Goal: Information Seeking & Learning: Find specific fact

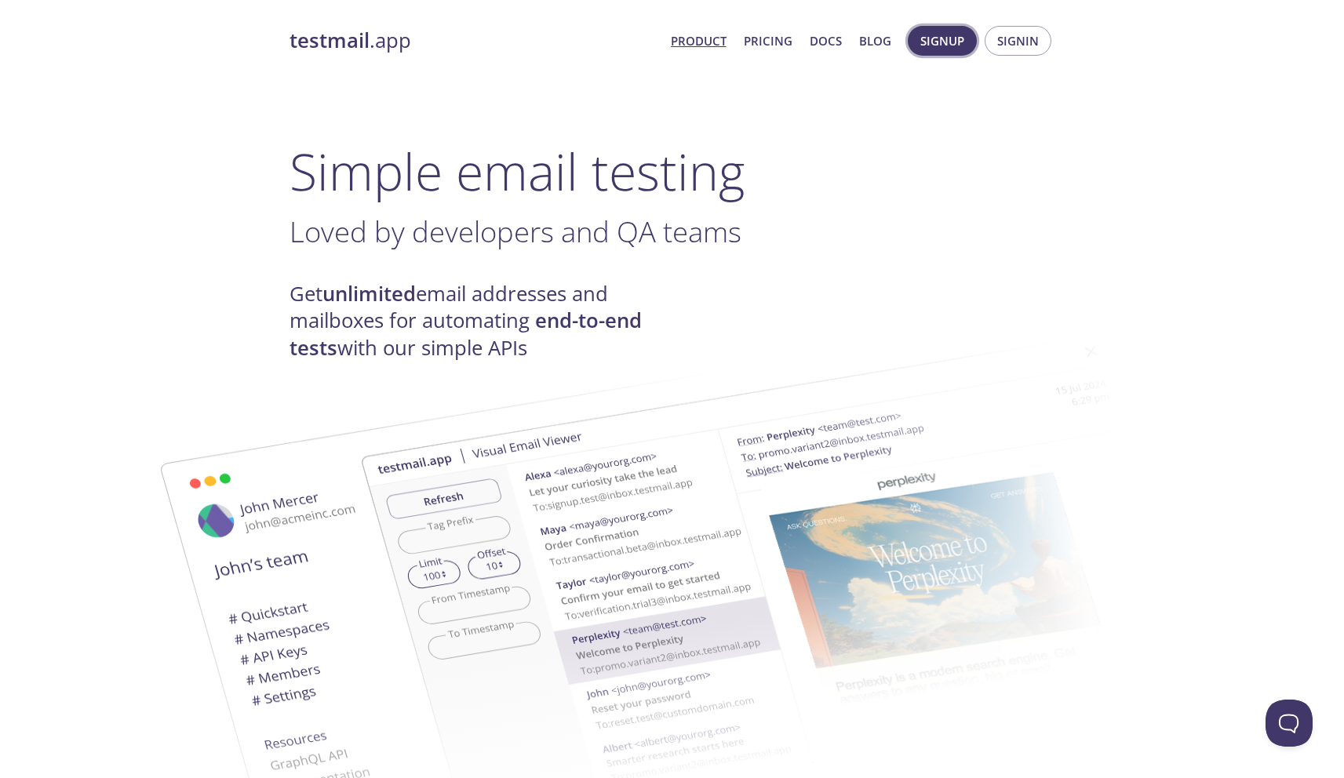
click at [947, 38] on span "Signup" at bounding box center [942, 41] width 44 height 20
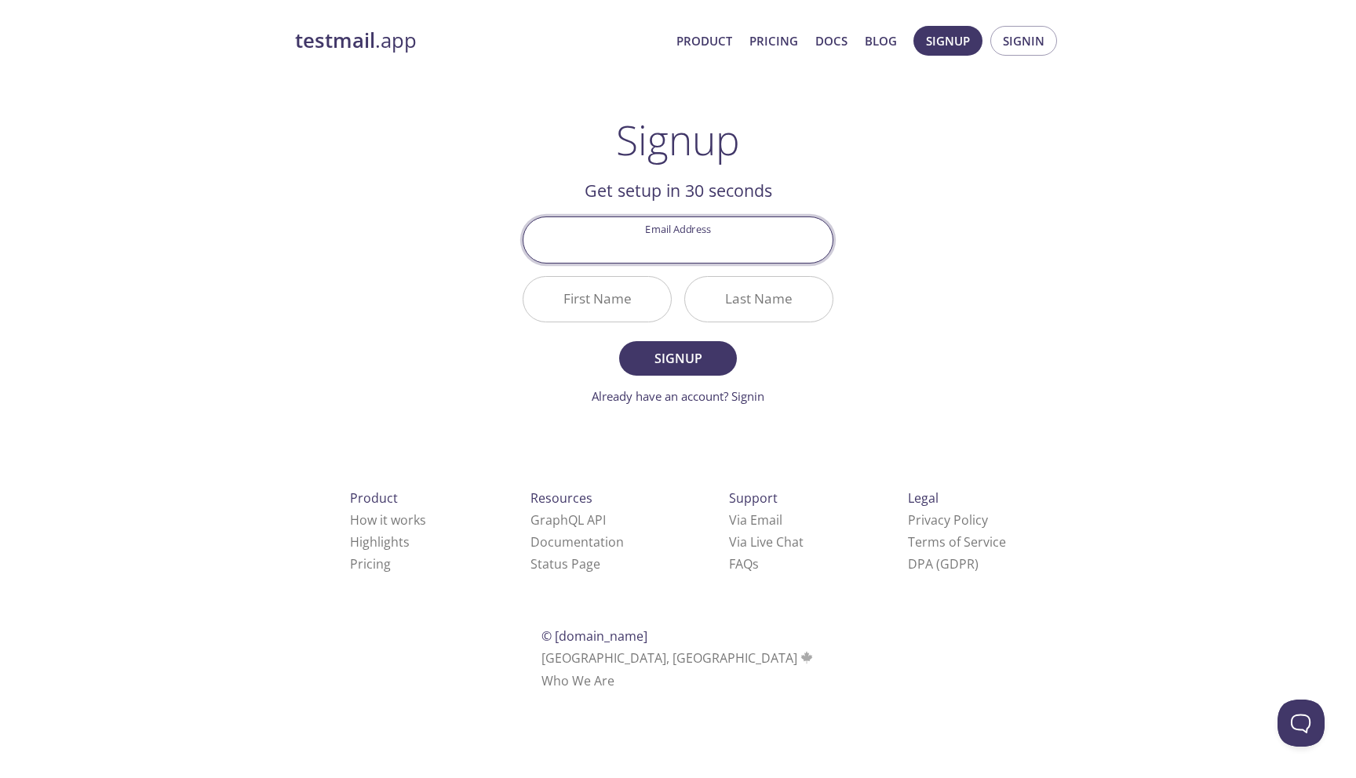
type input "[EMAIL_ADDRESS][PERSON_NAME][DOMAIN_NAME]"
click at [607, 305] on input "First Name" at bounding box center [597, 299] width 148 height 45
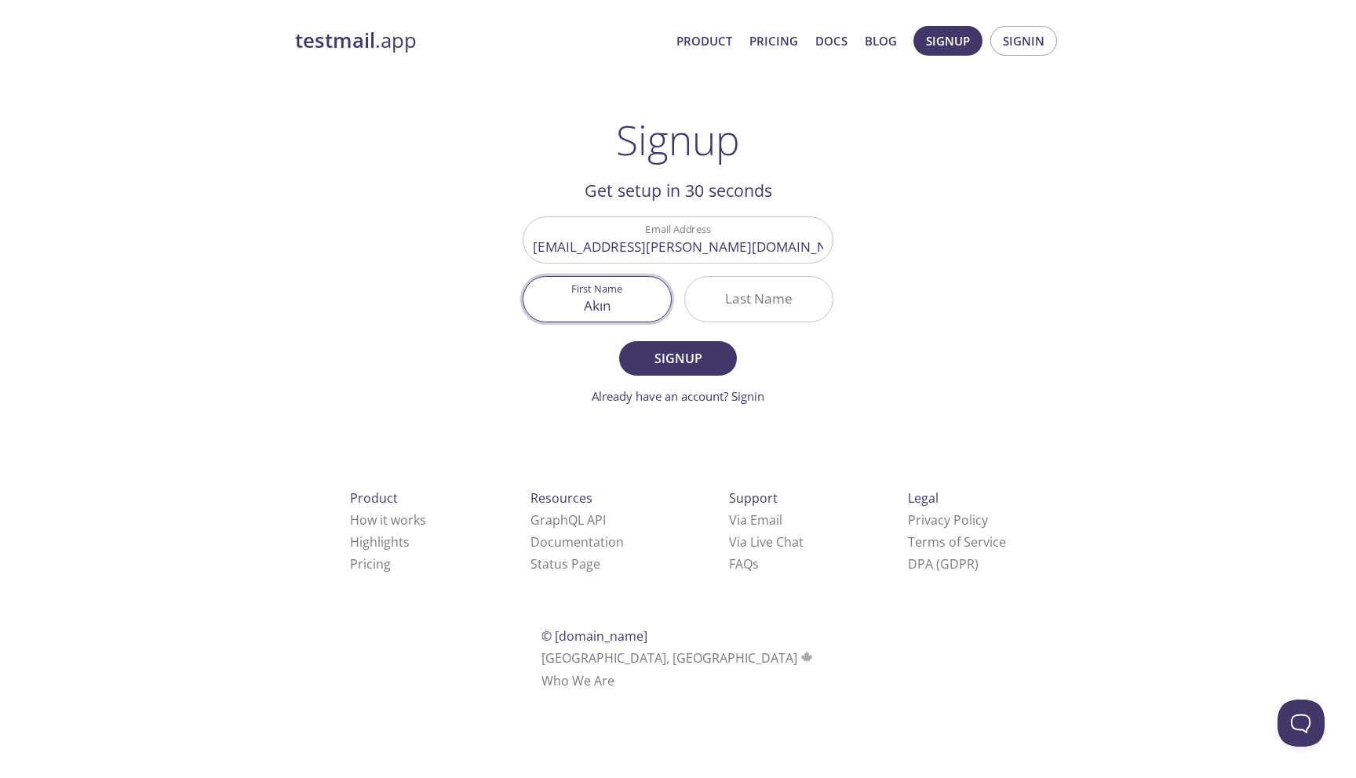
type input "Akın"
type input "Sarıözkan"
click at [670, 347] on button "Signup" at bounding box center [678, 358] width 118 height 35
click at [599, 312] on input "Akın" at bounding box center [597, 299] width 148 height 45
type input "Akin"
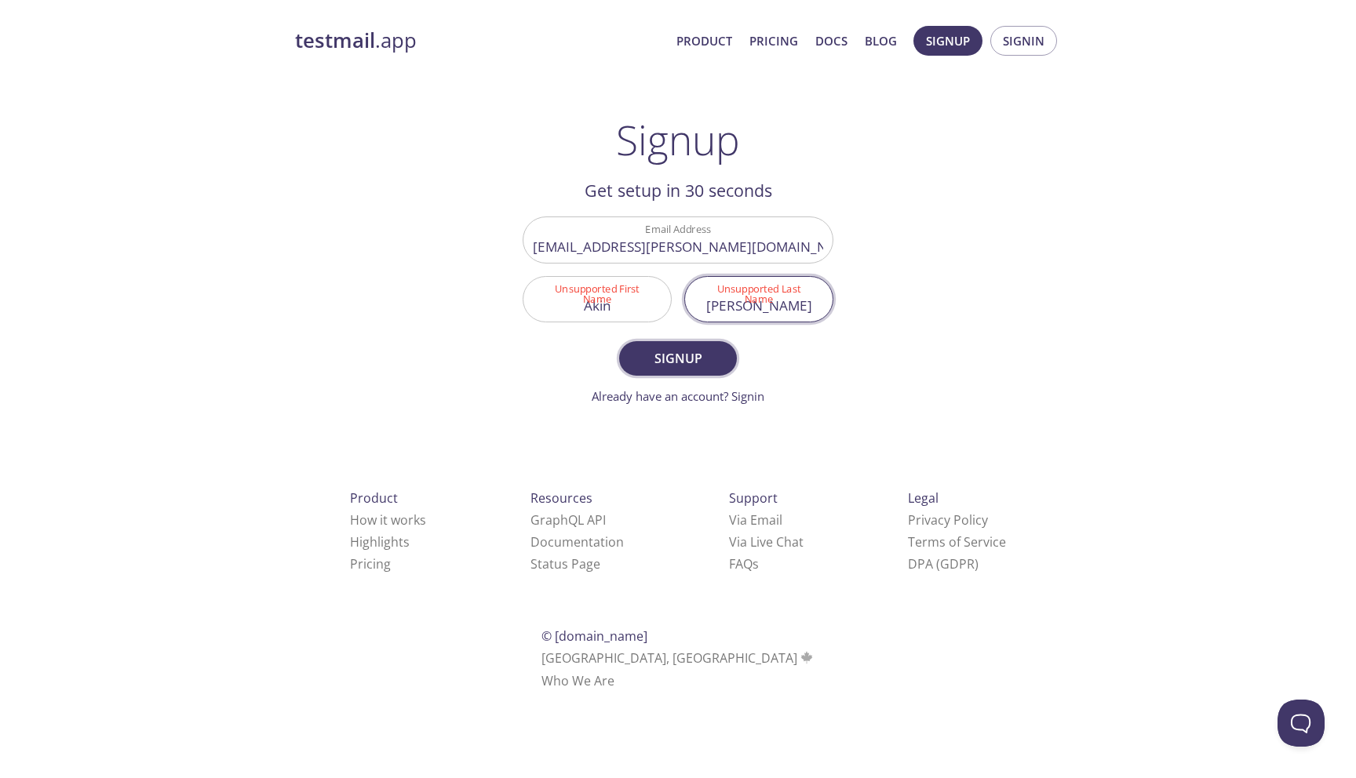
type input "Sariozkan"
click at [663, 363] on span "Signup" at bounding box center [677, 359] width 83 height 22
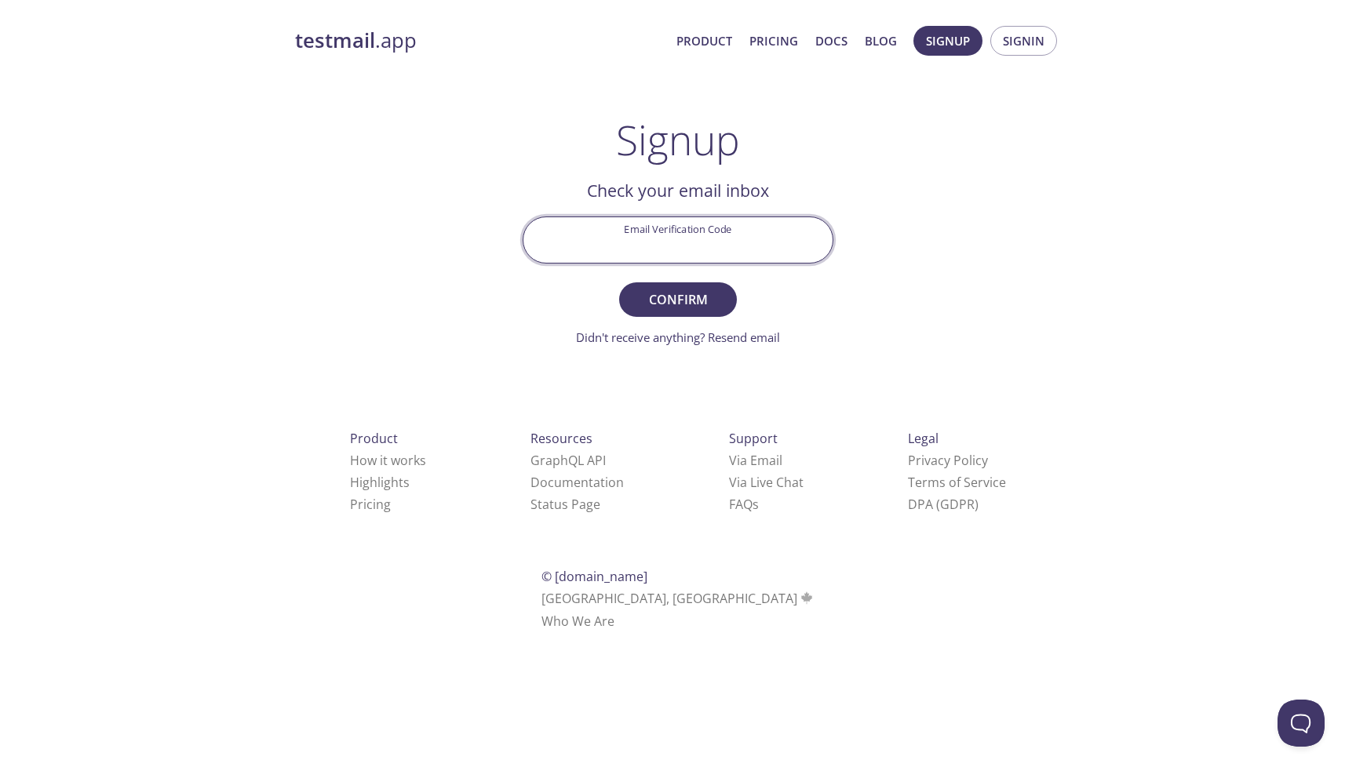
click at [708, 242] on input "Email Verification Code" at bounding box center [677, 239] width 309 height 45
paste input "SEW68LP"
type input "SEW68LP"
click at [675, 297] on span "Confirm" at bounding box center [677, 300] width 83 height 22
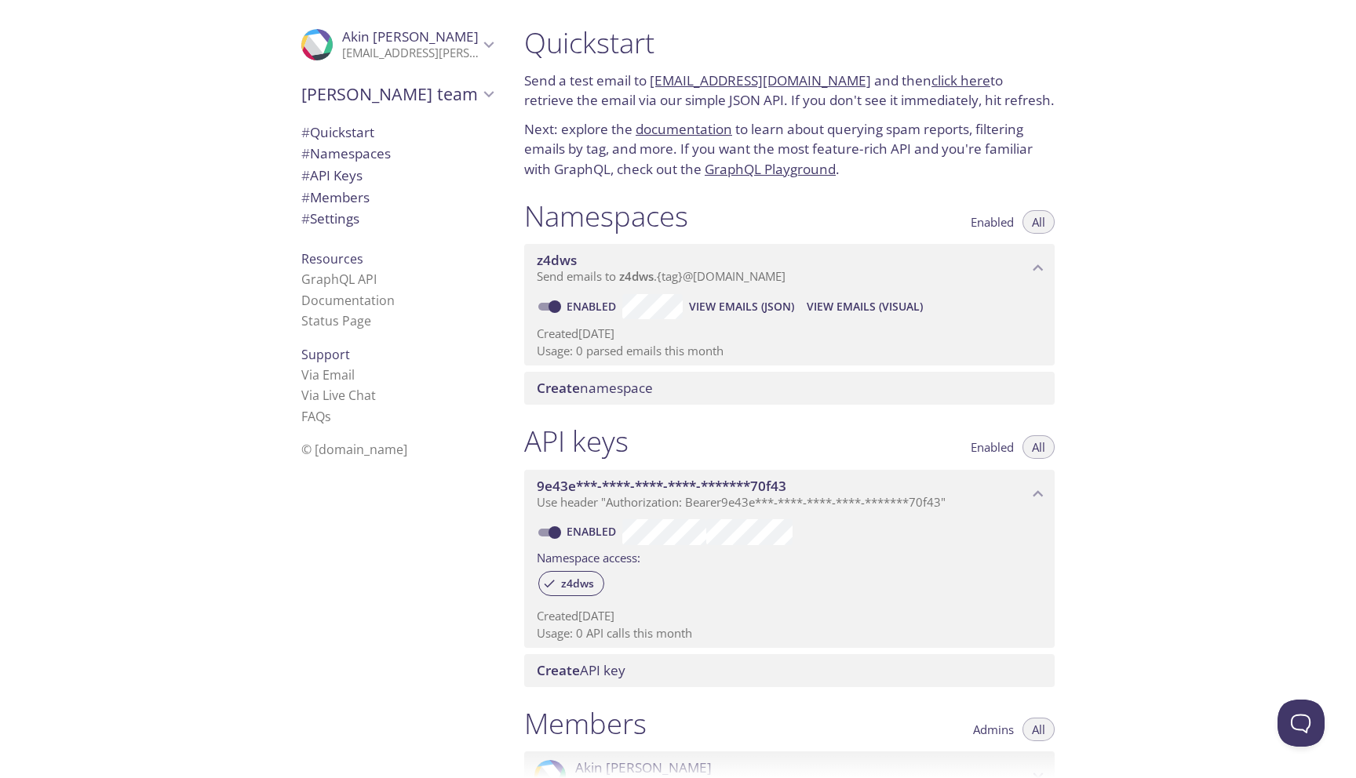
click at [406, 36] on span "Akin Sariozkan" at bounding box center [410, 36] width 137 height 18
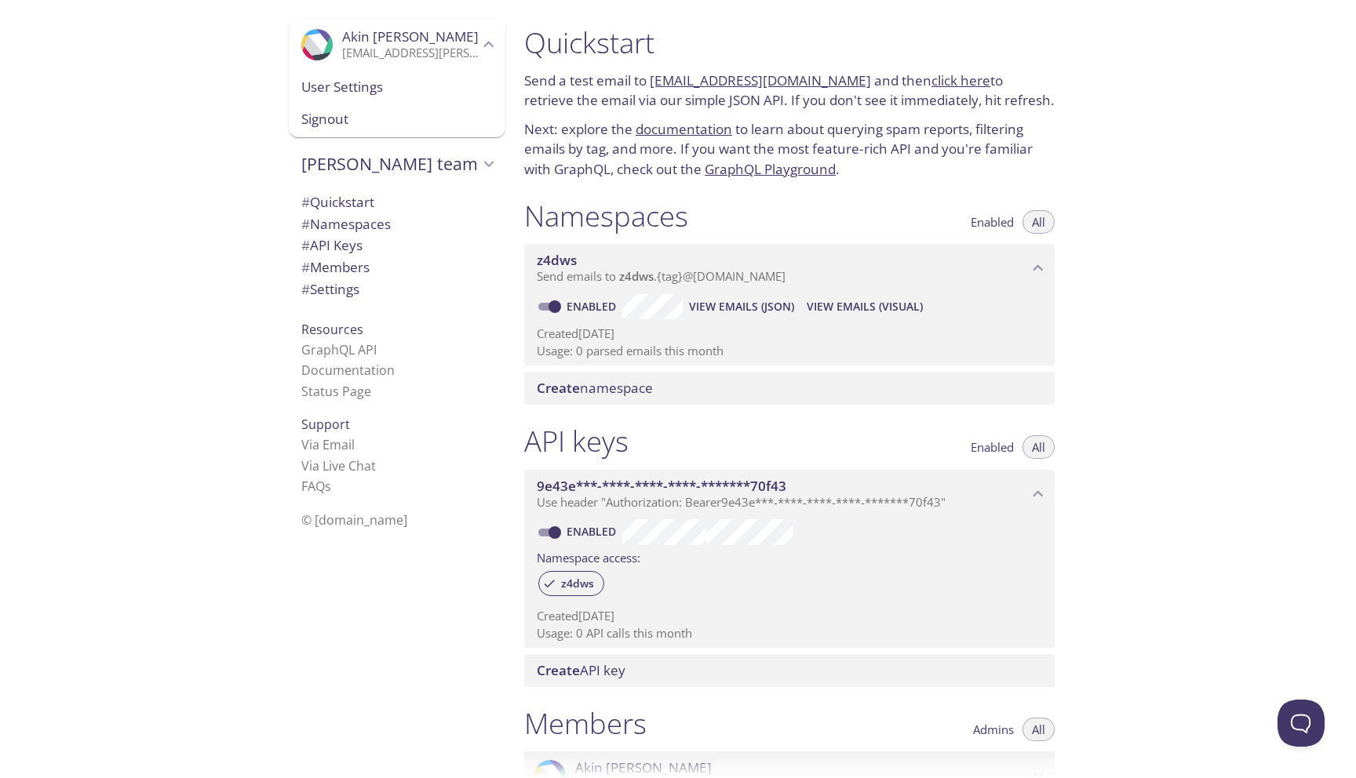
click at [343, 87] on span "User Settings" at bounding box center [396, 87] width 191 height 20
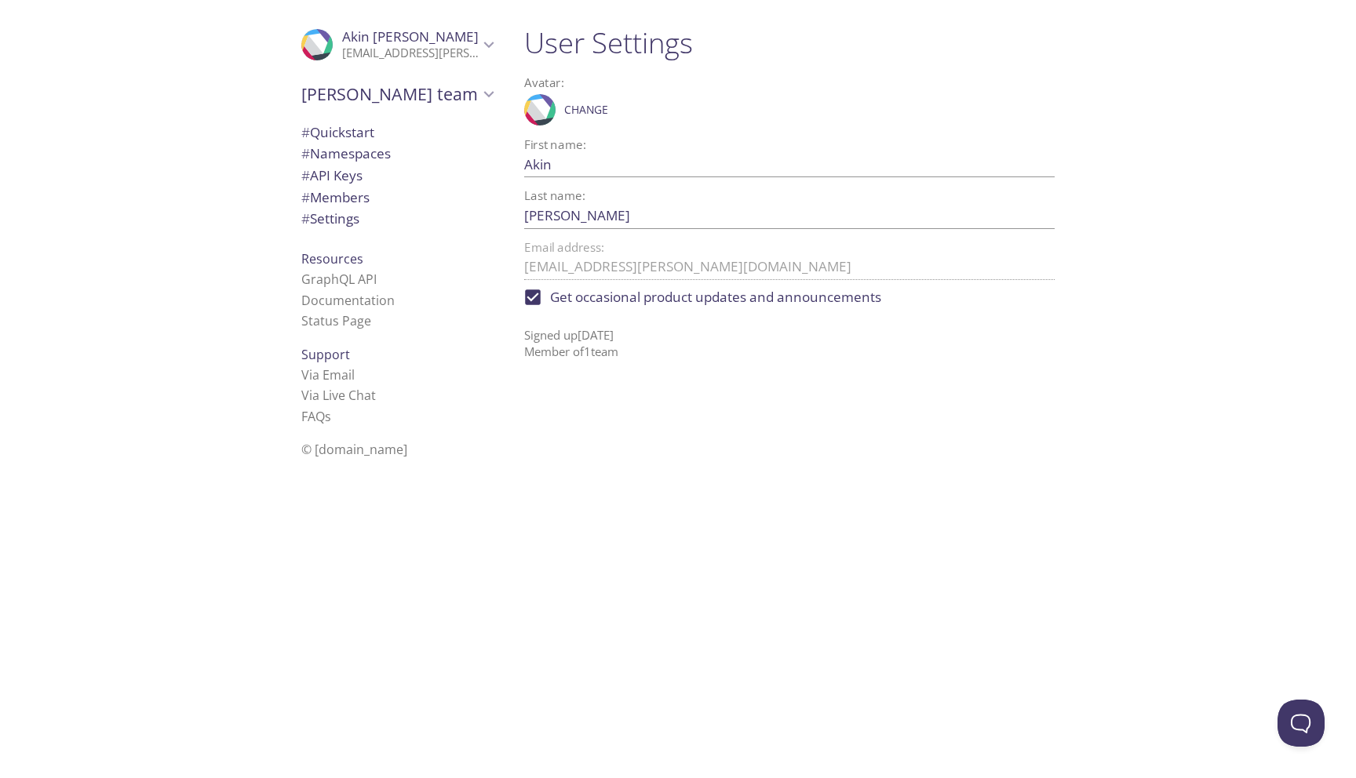
click at [332, 131] on span "# Quickstart" at bounding box center [337, 132] width 73 height 18
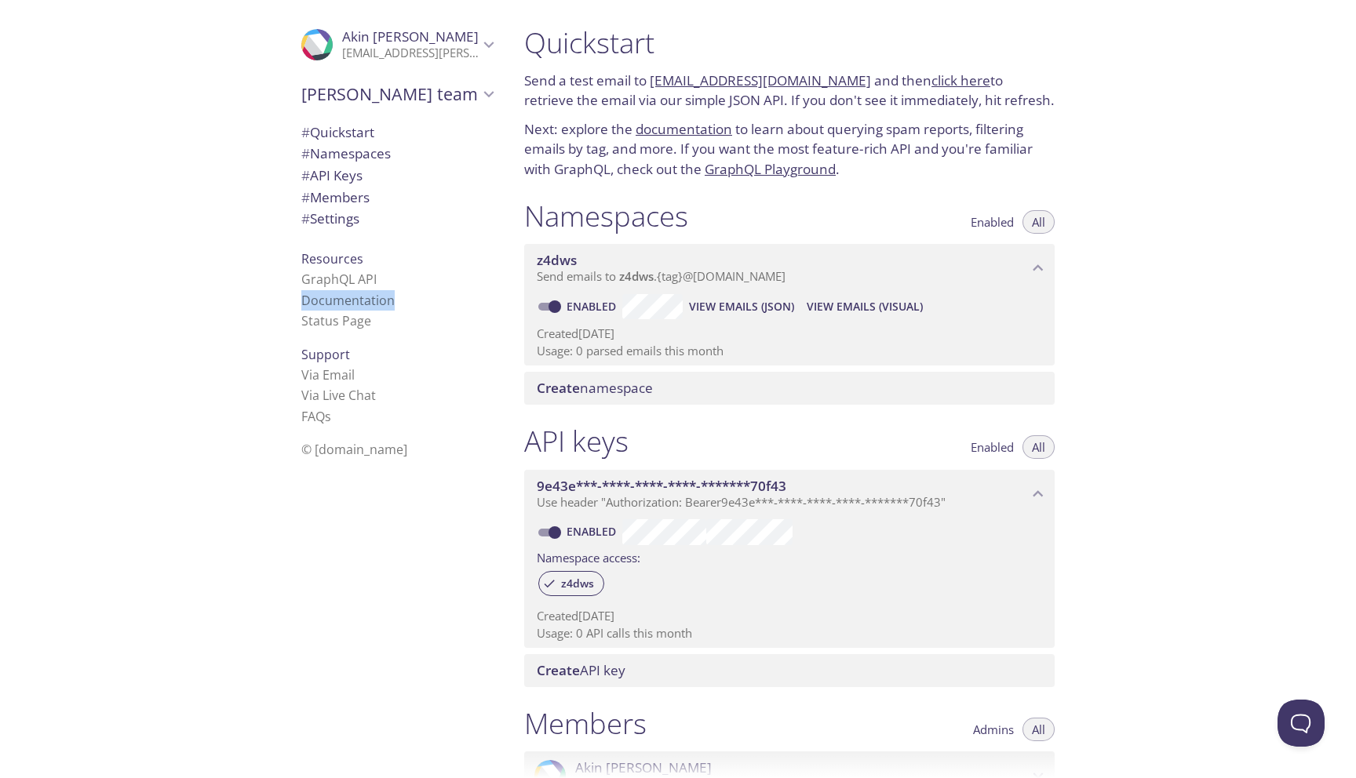
click at [941, 80] on link "click here" at bounding box center [960, 80] width 59 height 18
click at [352, 156] on span "# Namespaces" at bounding box center [345, 153] width 89 height 18
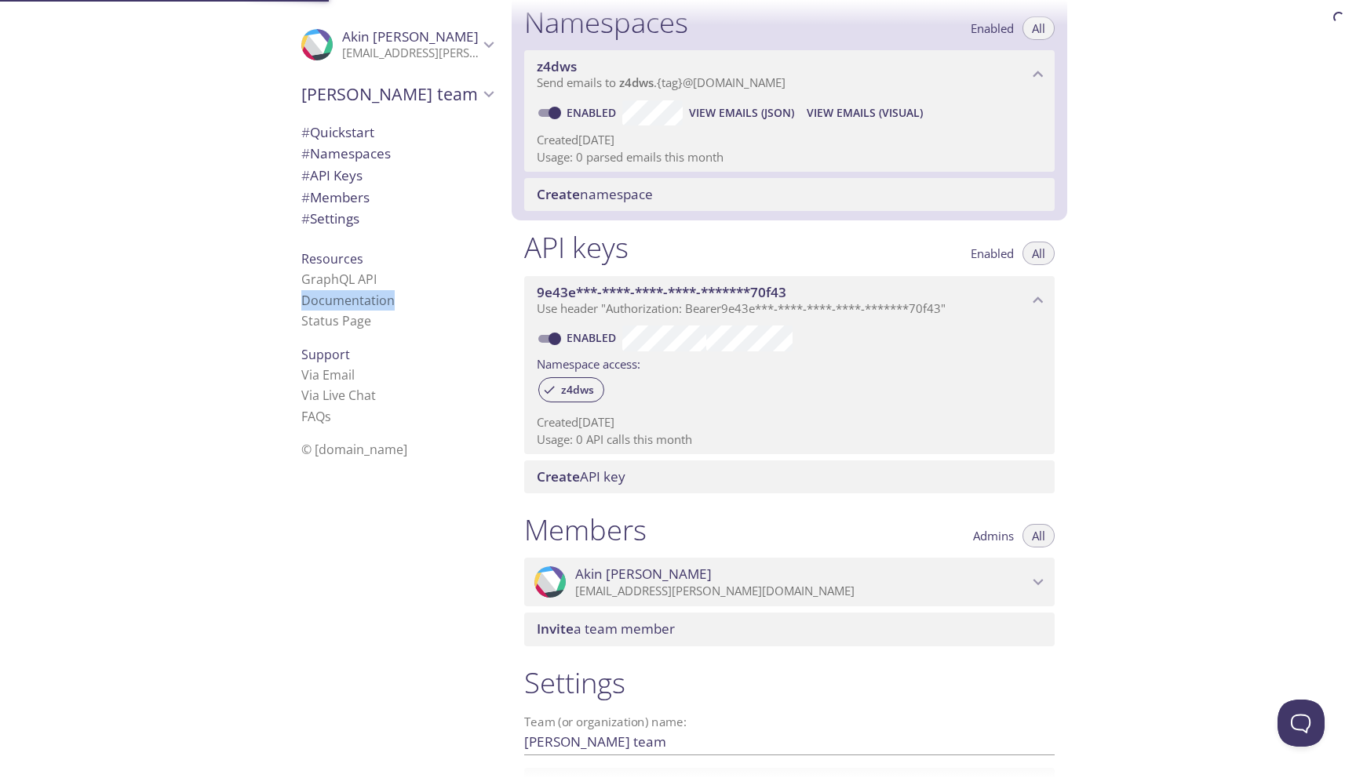
scroll to position [199, 0]
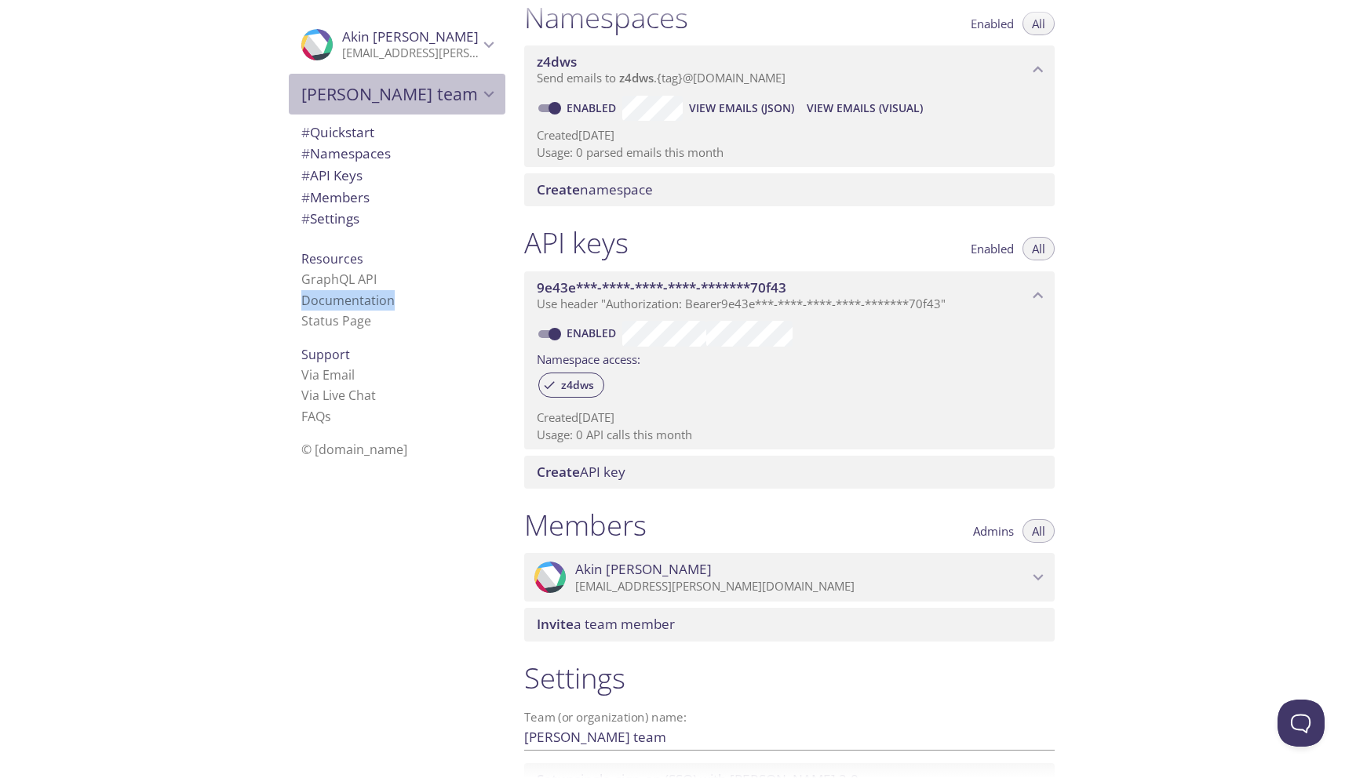
click at [337, 99] on span "Akin's team" at bounding box center [389, 94] width 177 height 22
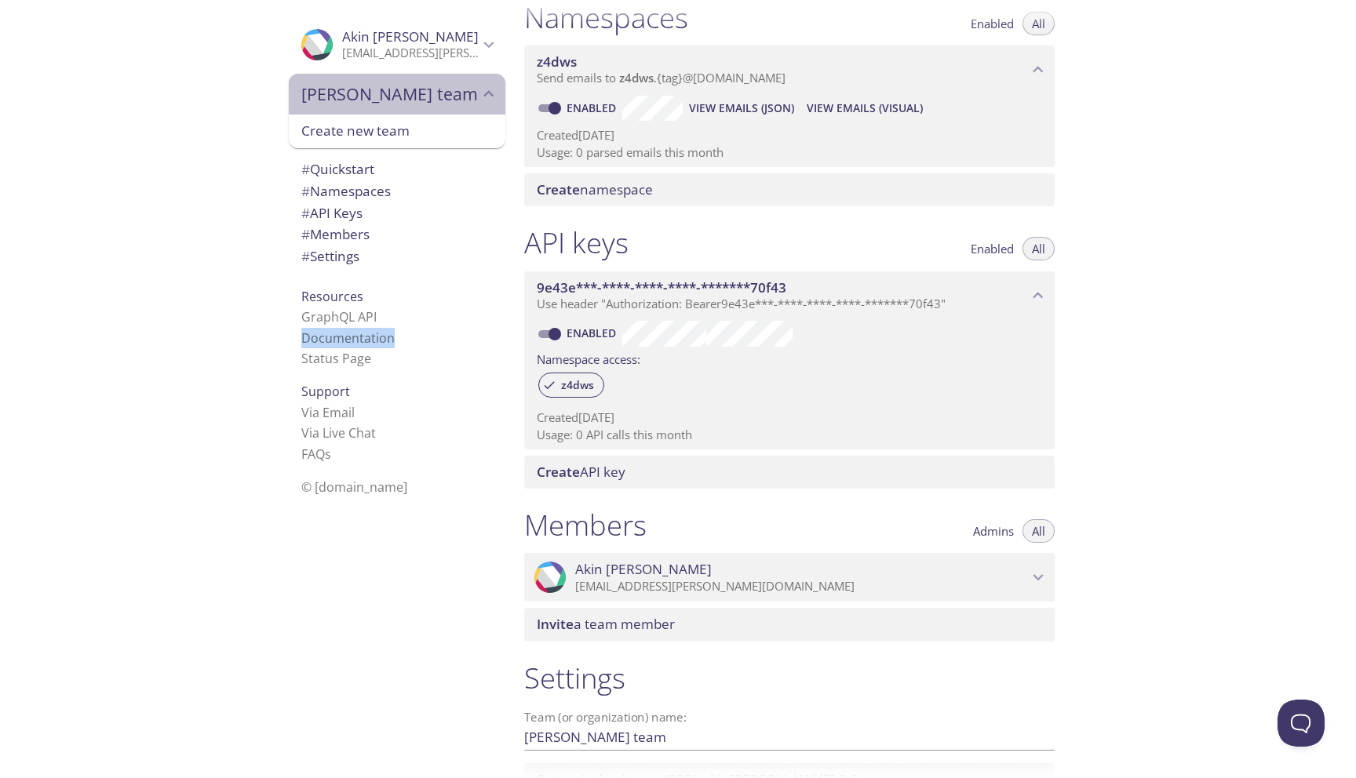
click at [332, 96] on span "Akin's team" at bounding box center [389, 94] width 177 height 22
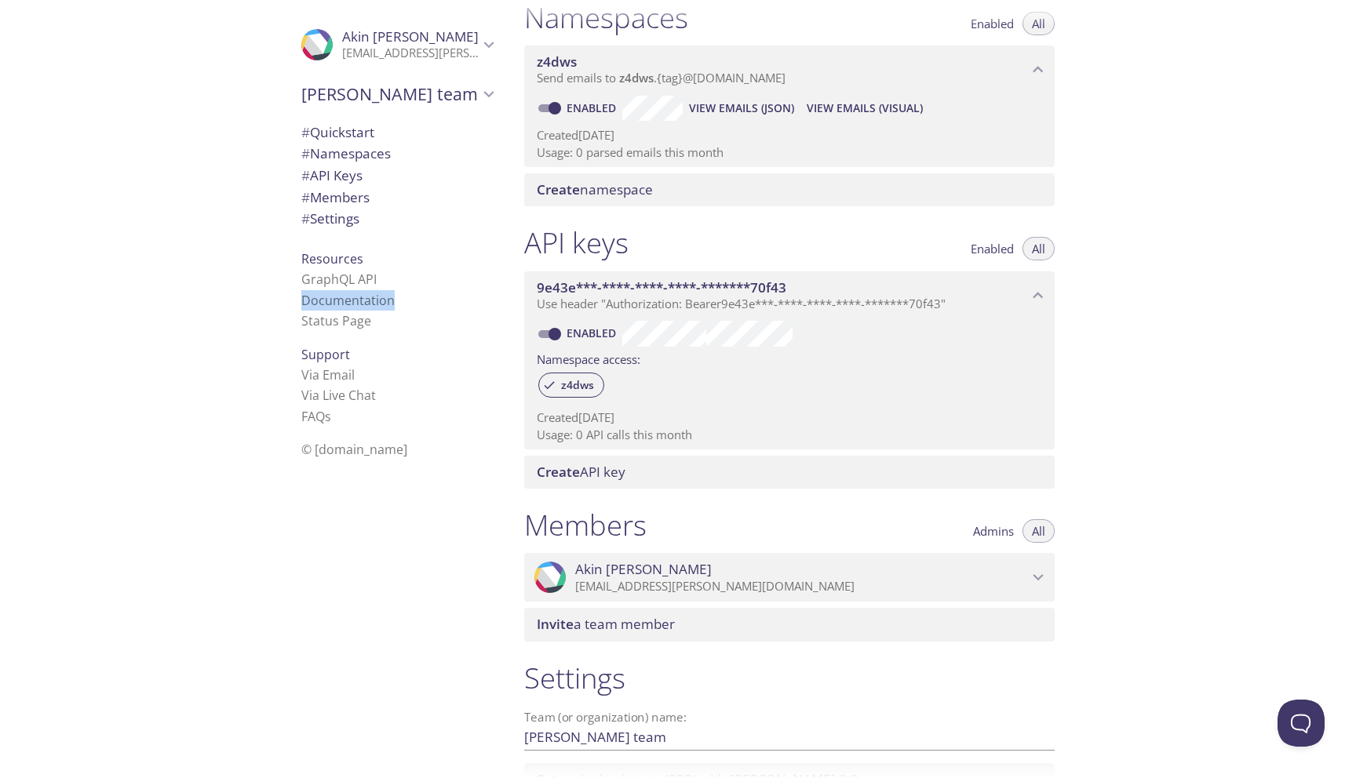
click at [368, 35] on span "Akin Sariozkan" at bounding box center [410, 36] width 137 height 18
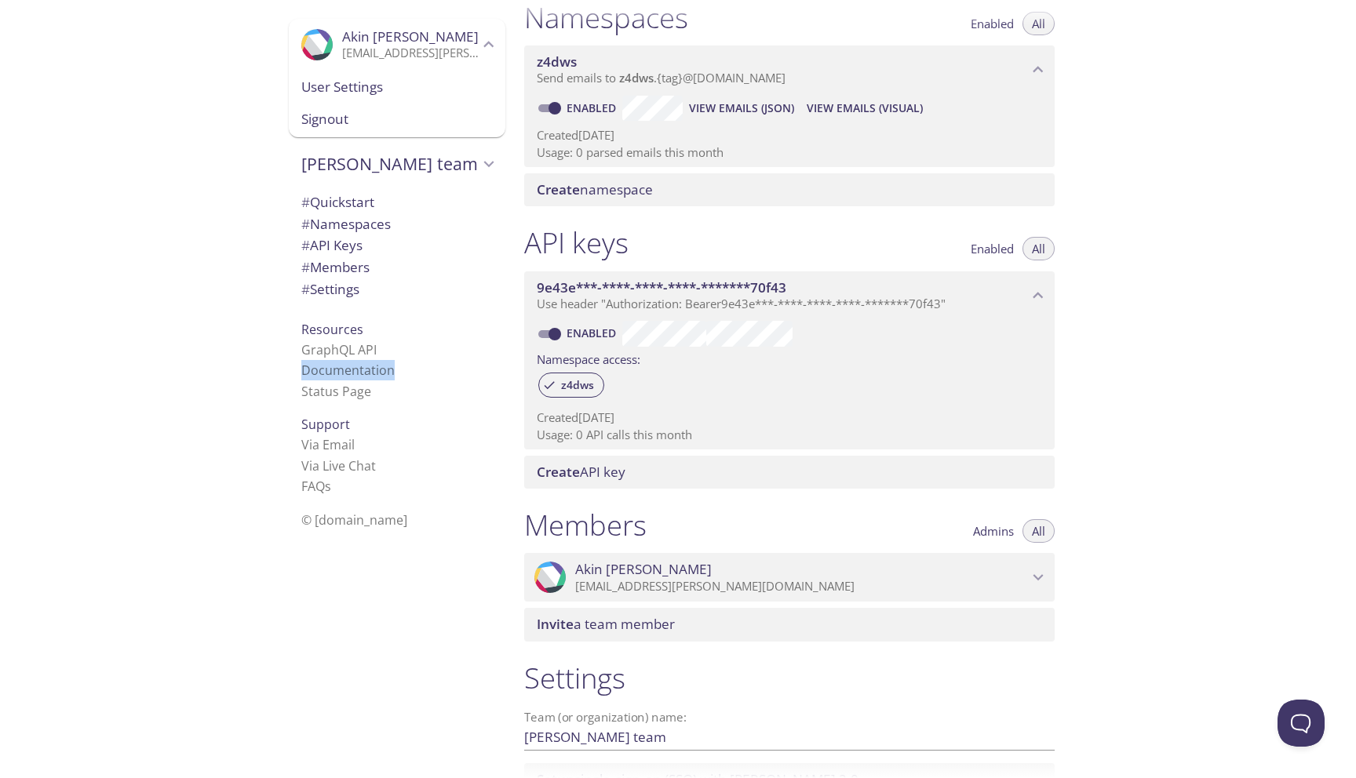
click at [368, 35] on span "Akin Sariozkan" at bounding box center [410, 36] width 137 height 18
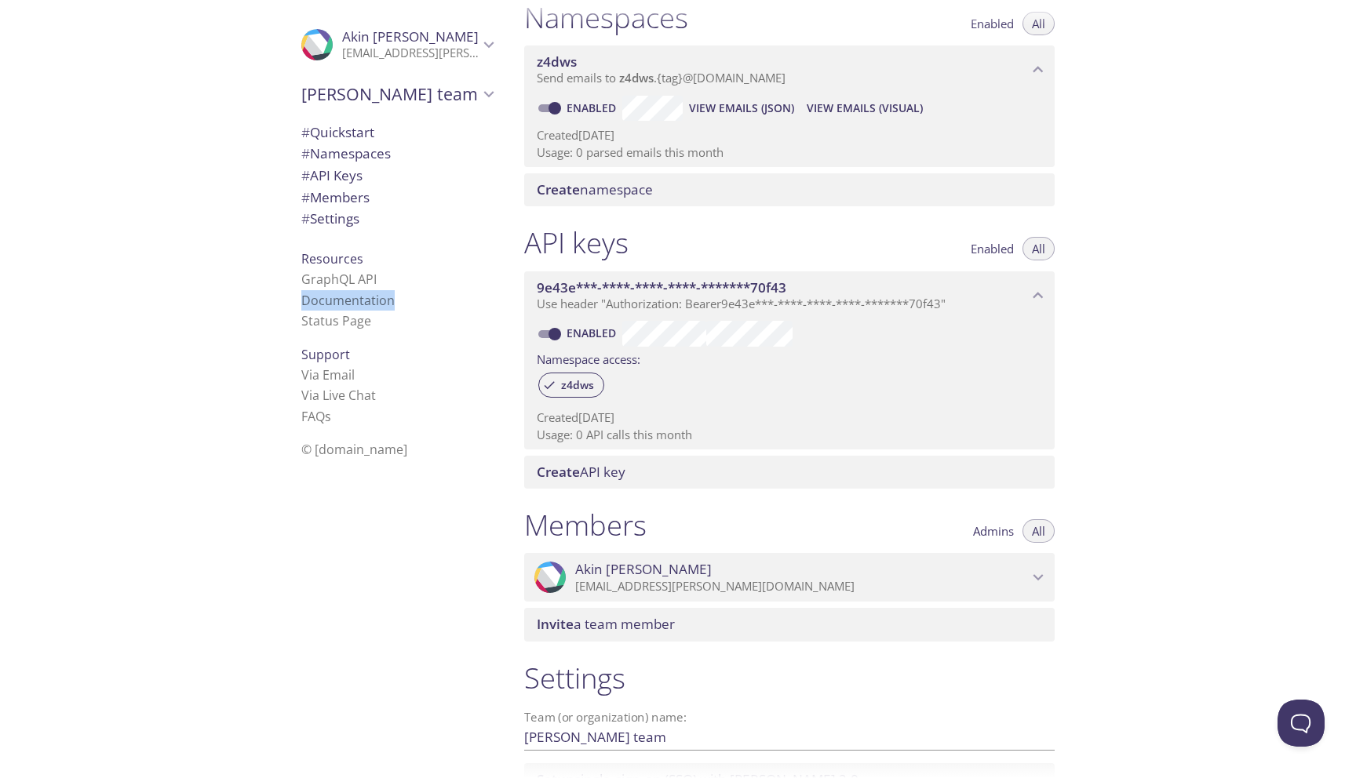
click at [326, 227] on span "# Settings" at bounding box center [330, 218] width 58 height 18
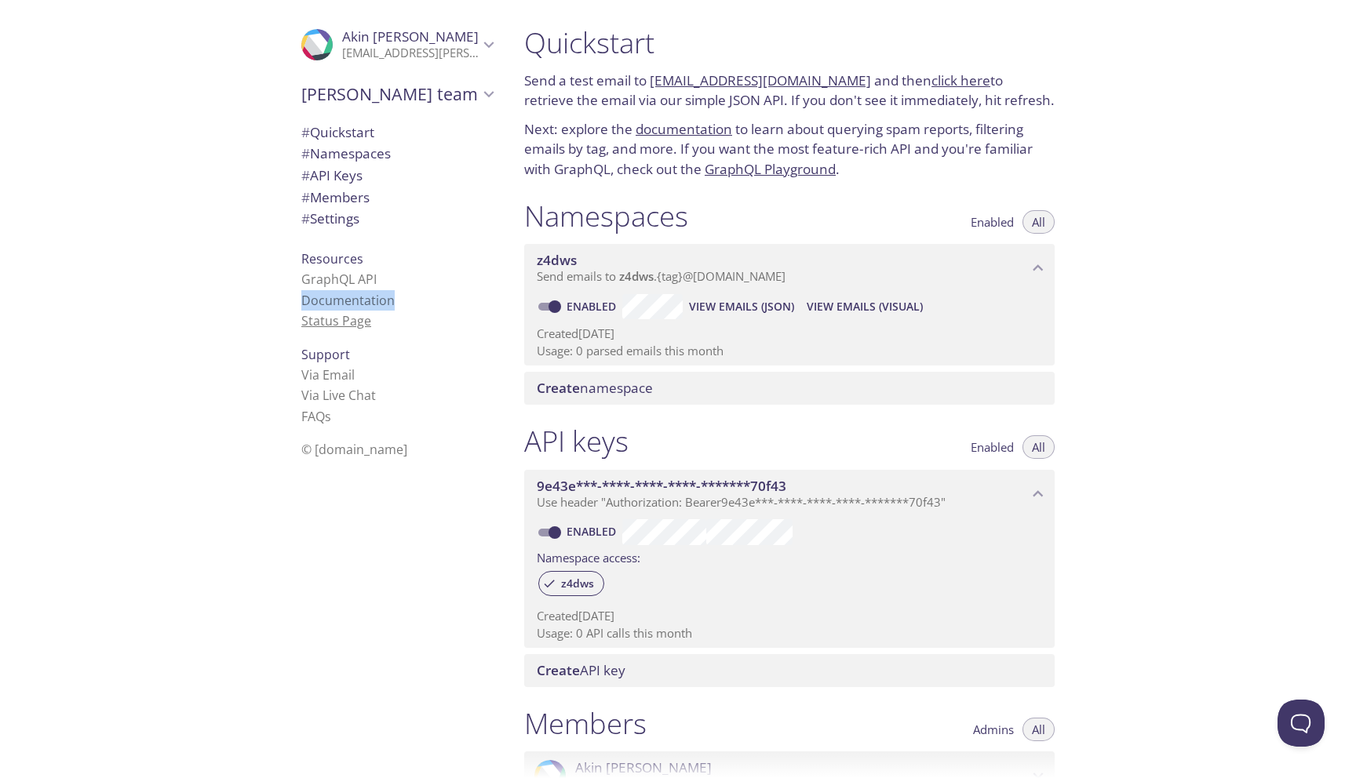
click at [331, 319] on link "Status Page" at bounding box center [336, 320] width 70 height 17
click at [857, 307] on span "View Emails (Visual)" at bounding box center [865, 306] width 116 height 19
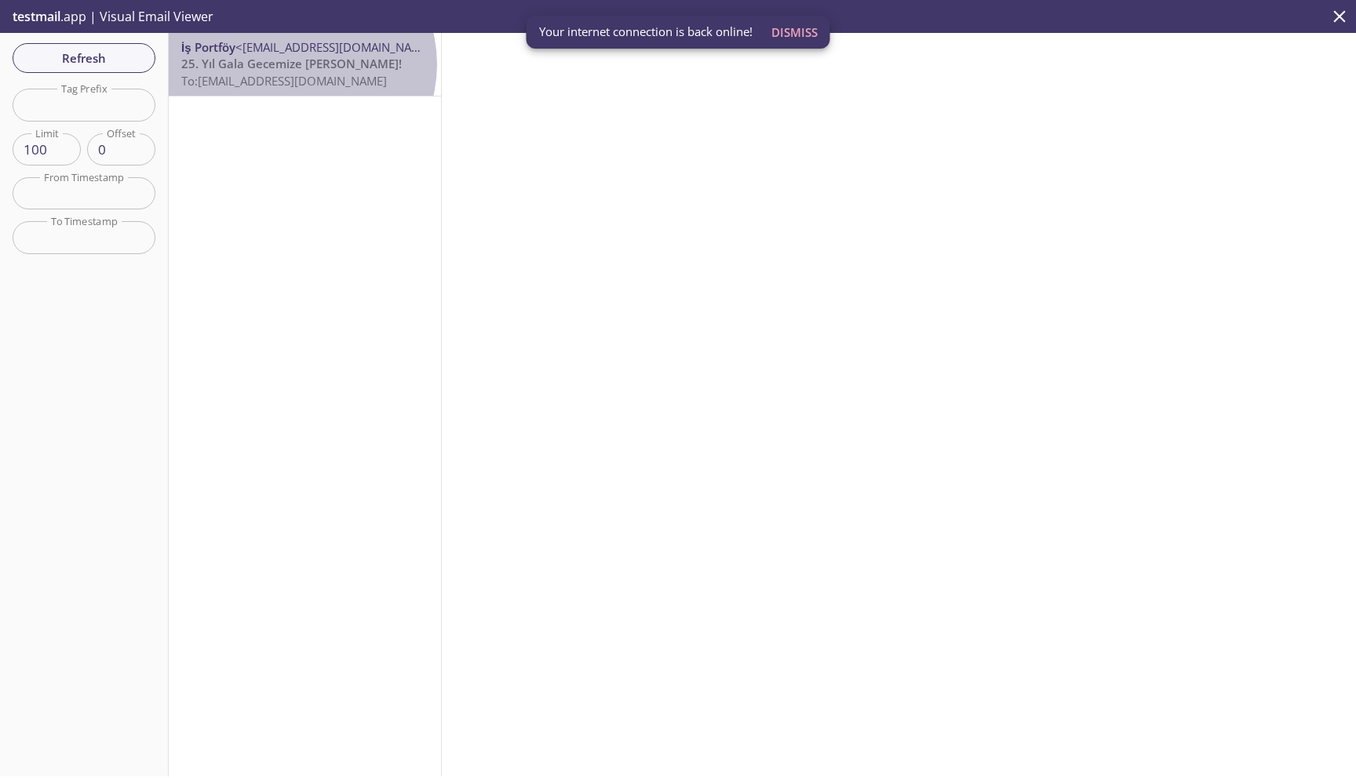
click at [301, 64] on span "25. Yıl Gala Gecemize Davetlisiniz!" at bounding box center [291, 64] width 220 height 16
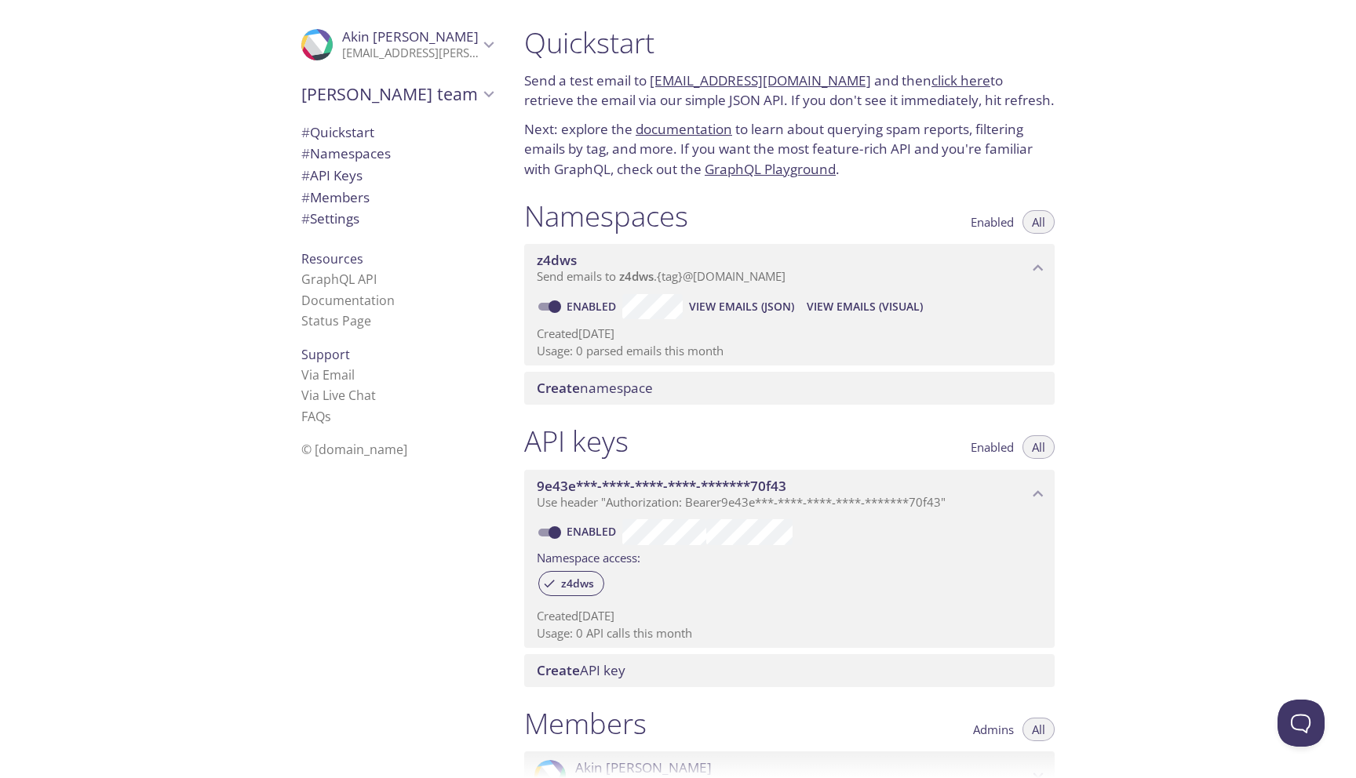
click at [186, 158] on div ".cls-1 { fill: #6d5ca8; } .cls-2 { fill: #3fc191; } .cls-3 { fill: #3b4752; } .…" at bounding box center [256, 389] width 512 height 778
click at [324, 260] on span "Resources" at bounding box center [332, 258] width 62 height 17
click at [363, 46] on p "akin.sariozkan@enpina.com" at bounding box center [410, 54] width 137 height 16
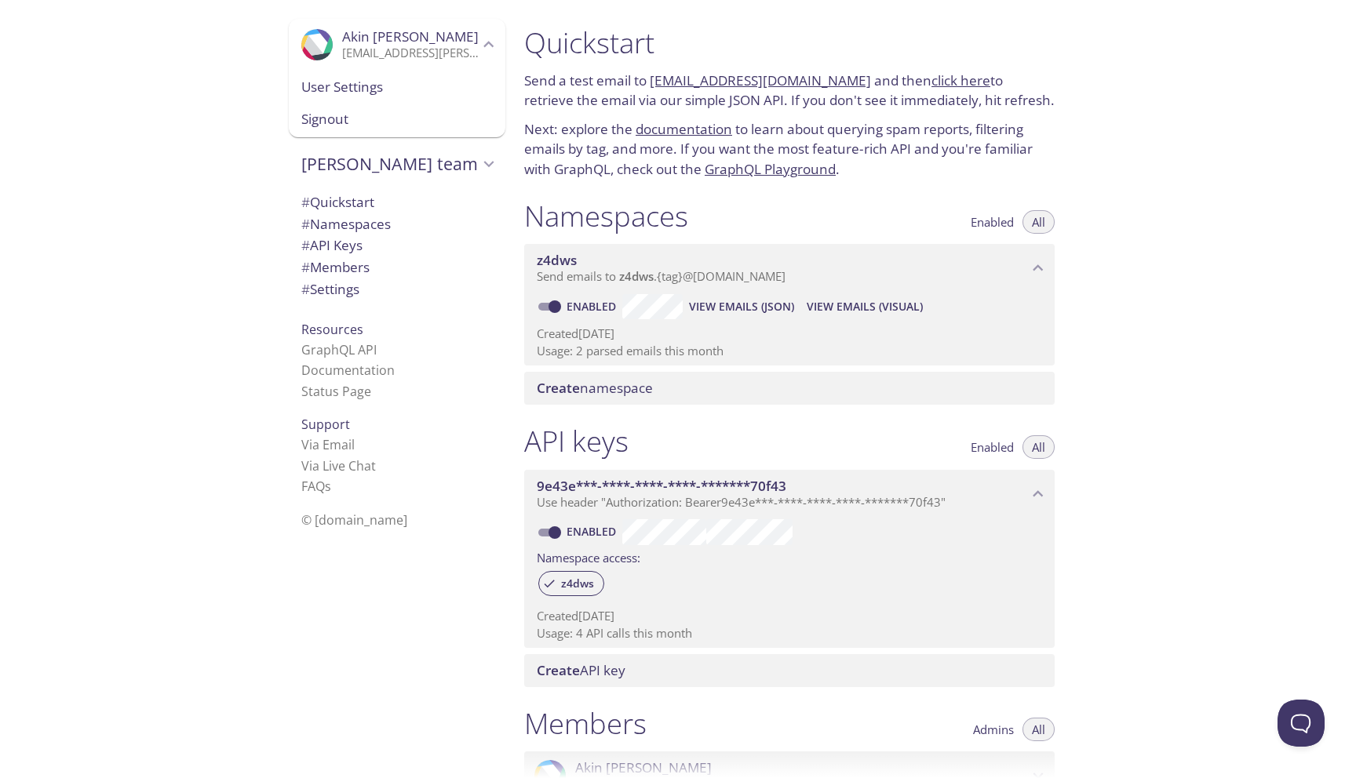
click at [337, 86] on span "User Settings" at bounding box center [396, 87] width 191 height 20
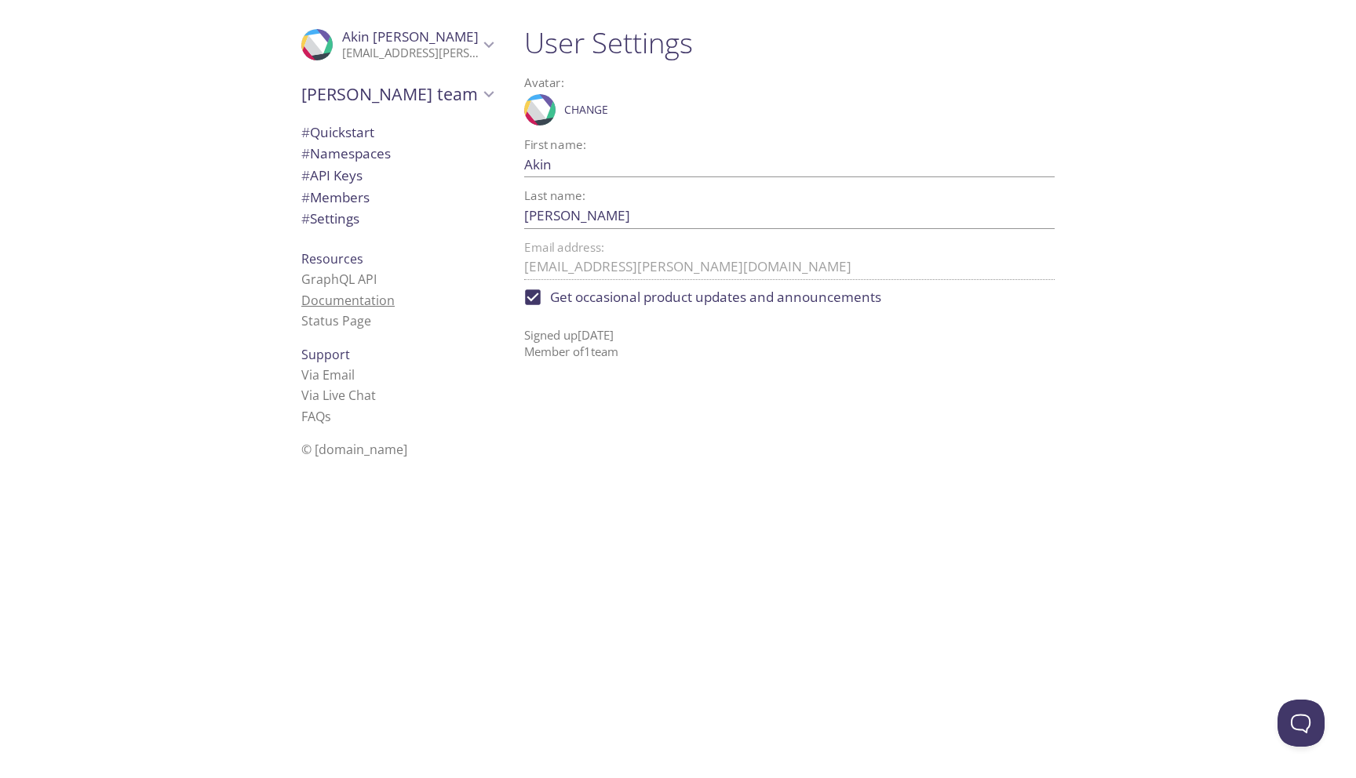
click at [334, 303] on link "Documentation" at bounding box center [347, 300] width 93 height 17
click at [344, 87] on span "Akin's team" at bounding box center [389, 94] width 177 height 22
click at [426, 46] on p "akin.sariozkan@enpina.com" at bounding box center [410, 54] width 137 height 16
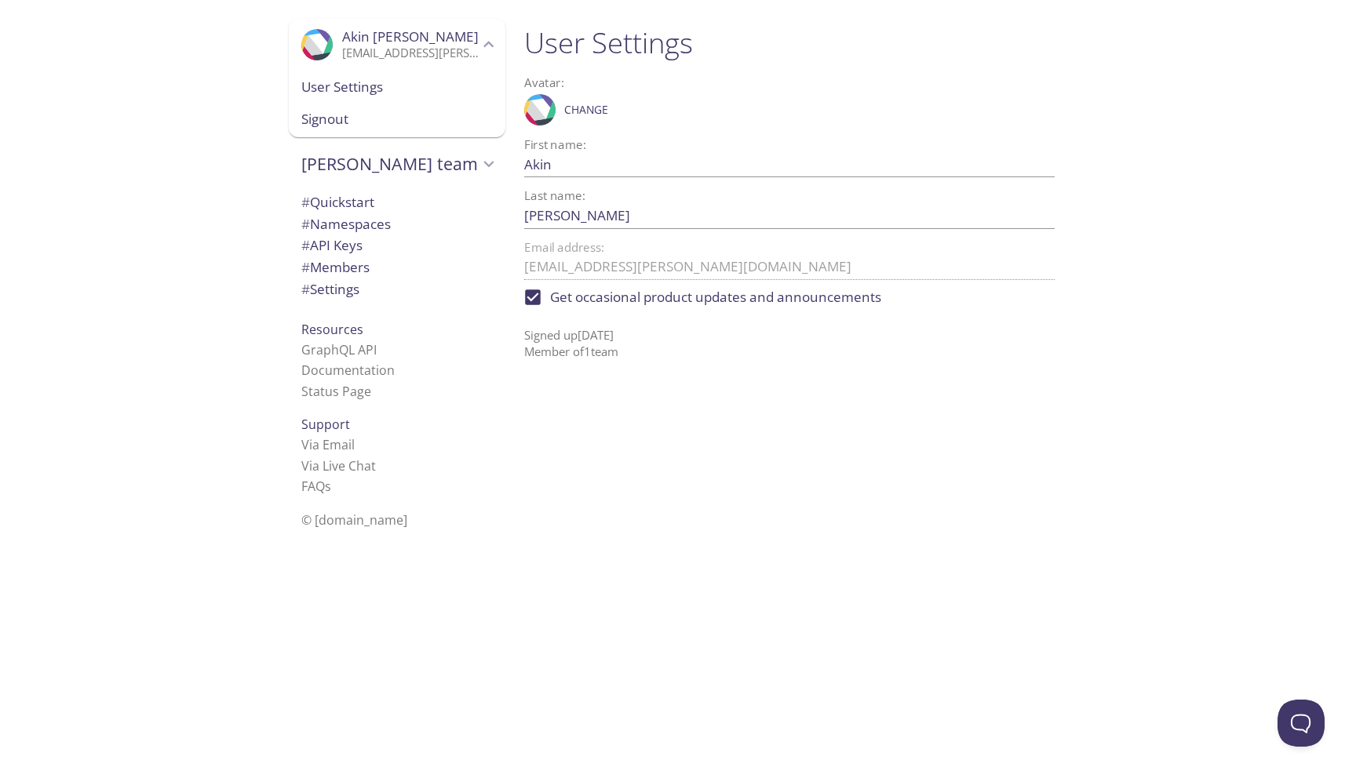
click at [353, 91] on span "User Settings" at bounding box center [396, 87] width 191 height 20
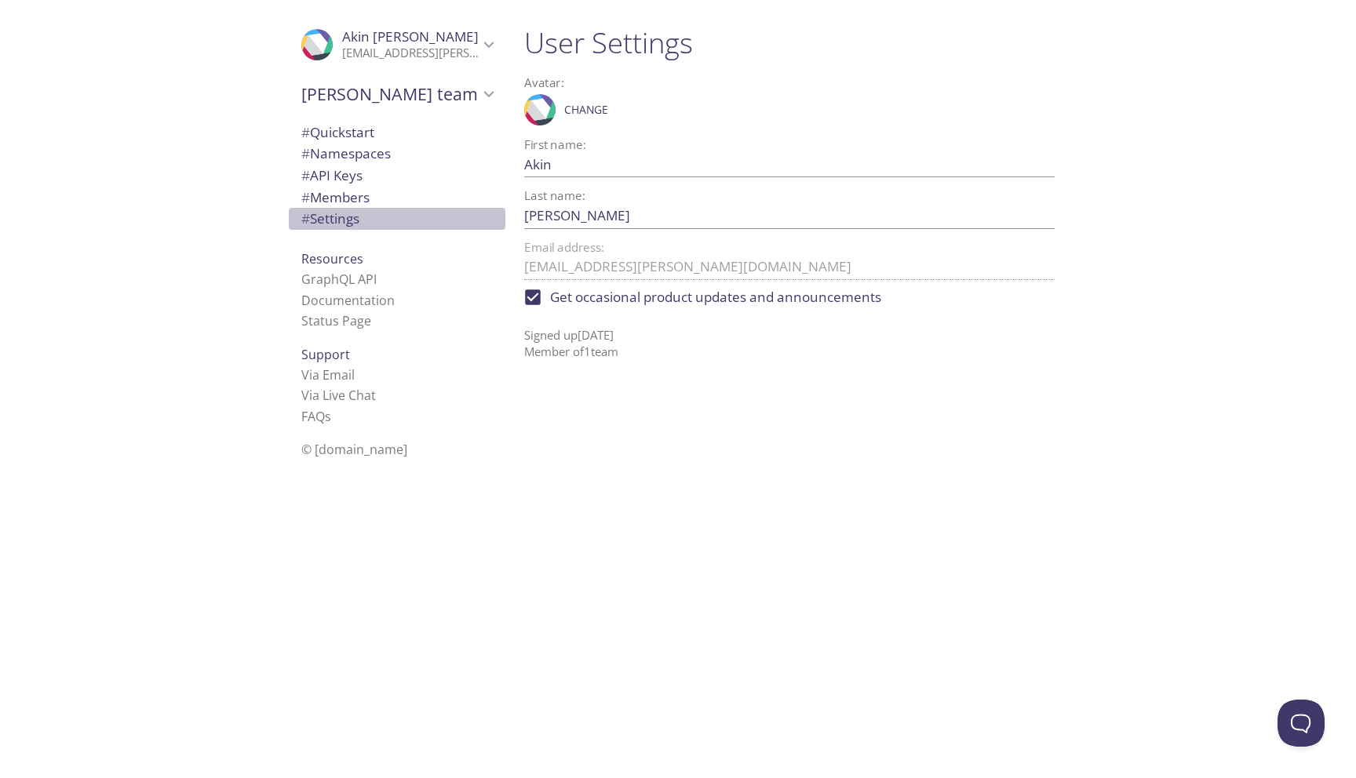
click at [326, 217] on span "# Settings" at bounding box center [330, 218] width 58 height 18
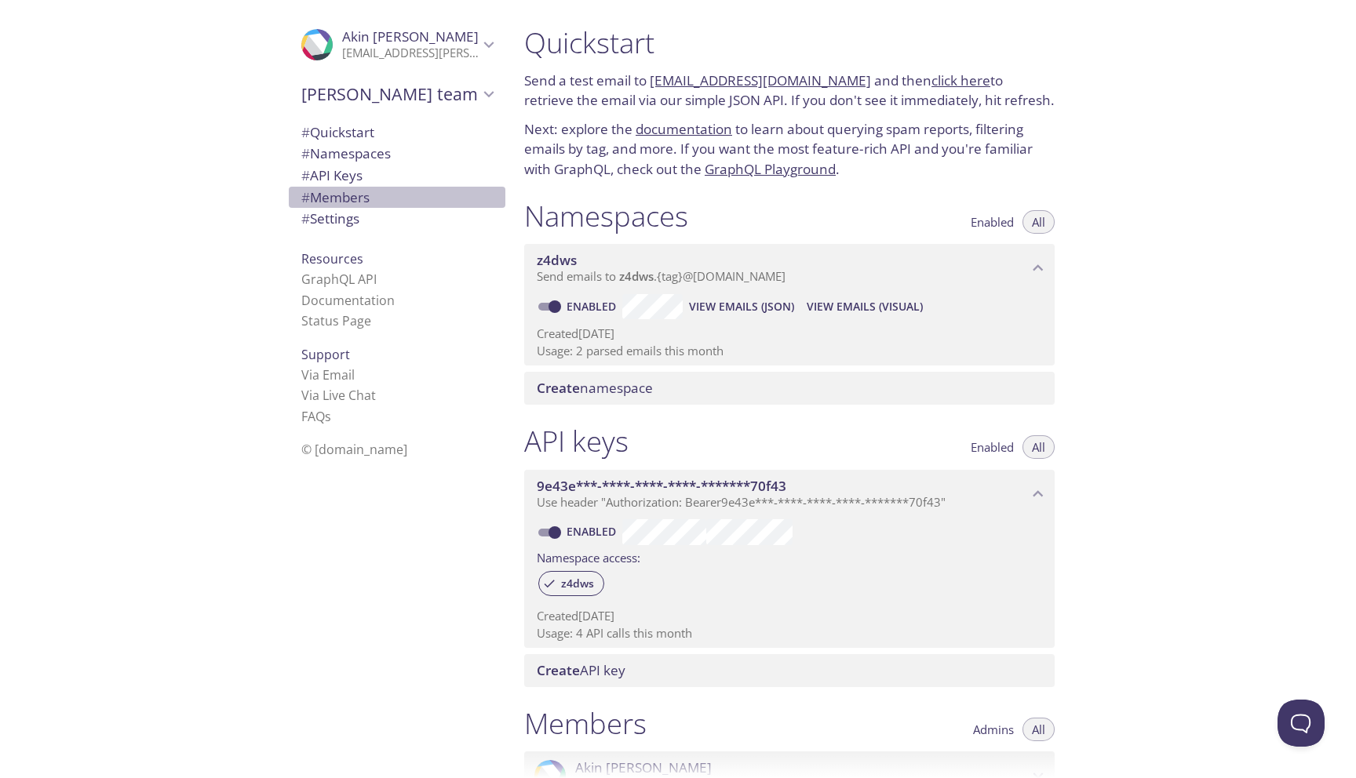
click at [340, 190] on span "# Members" at bounding box center [335, 197] width 68 height 18
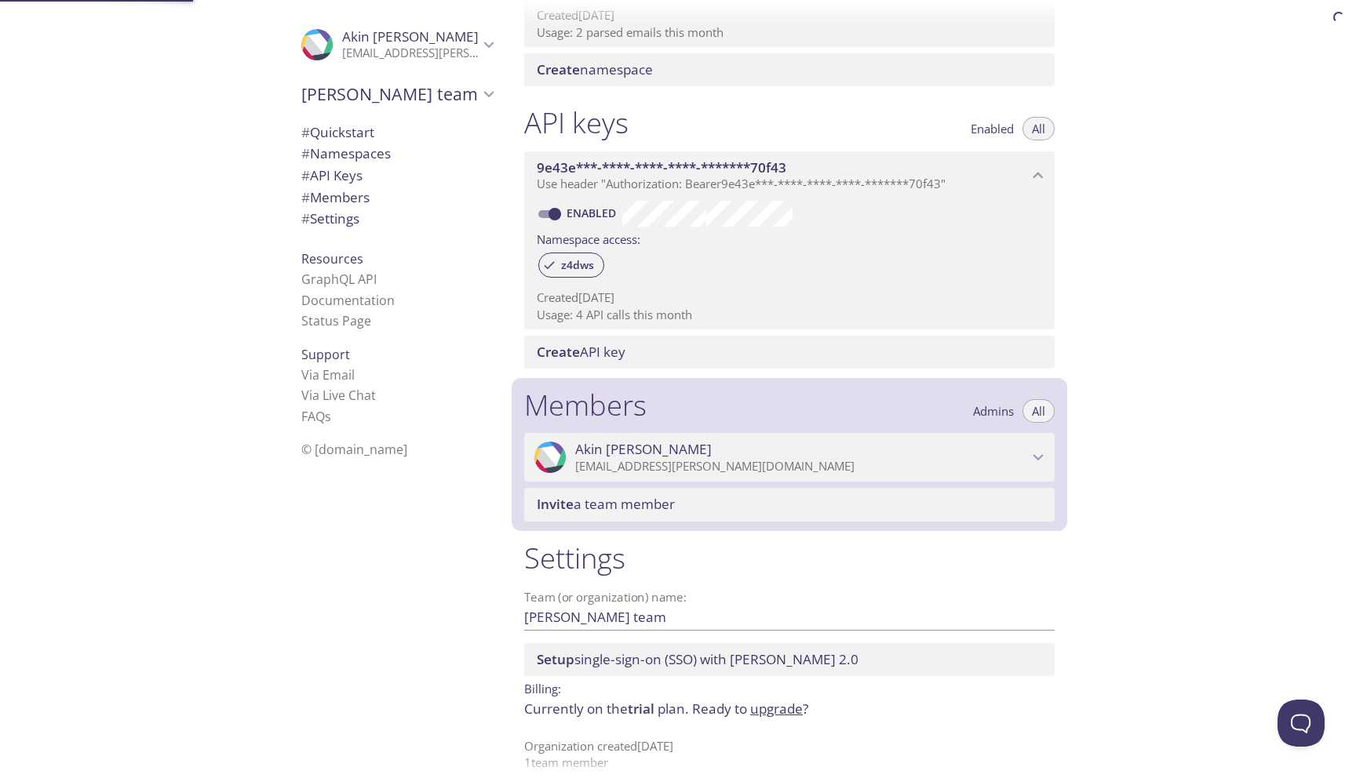
scroll to position [337, 0]
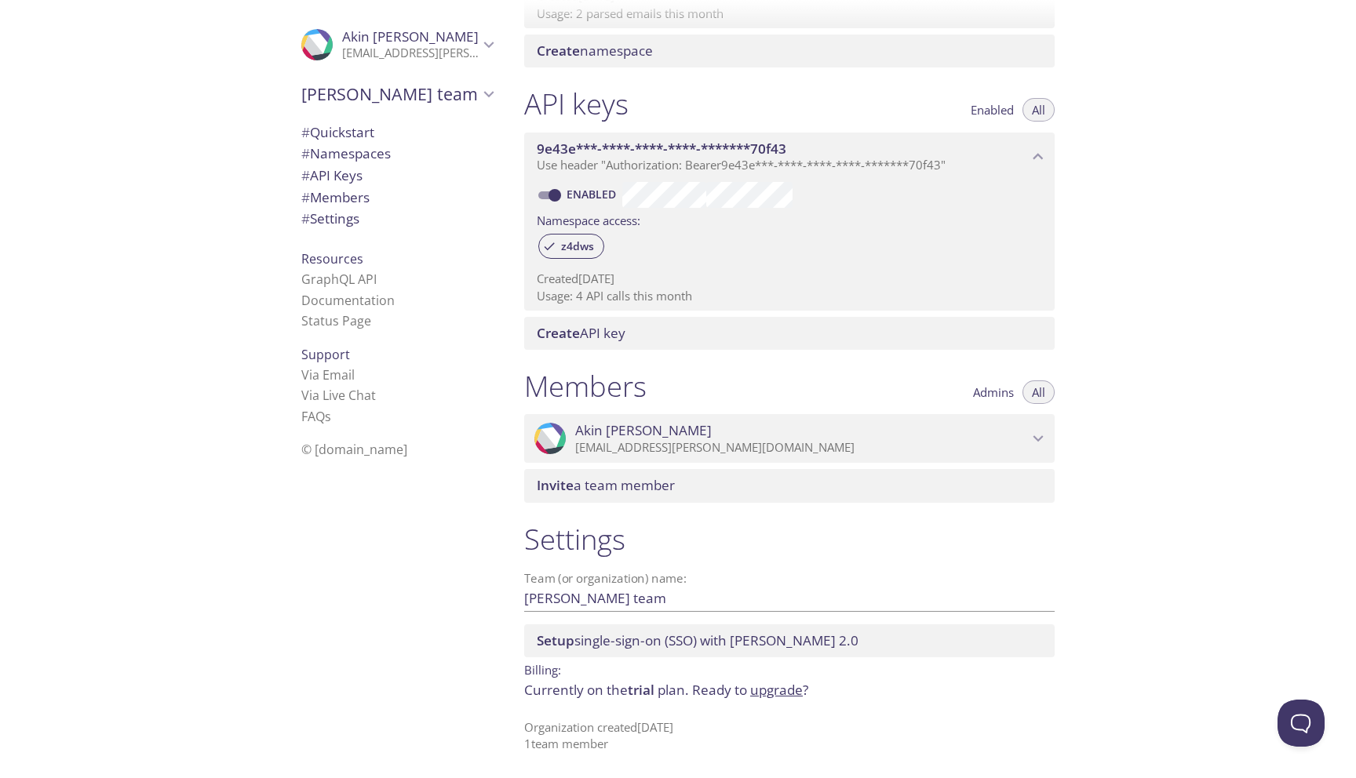
click at [1040, 435] on icon "Akin Sariozkan" at bounding box center [1038, 438] width 20 height 20
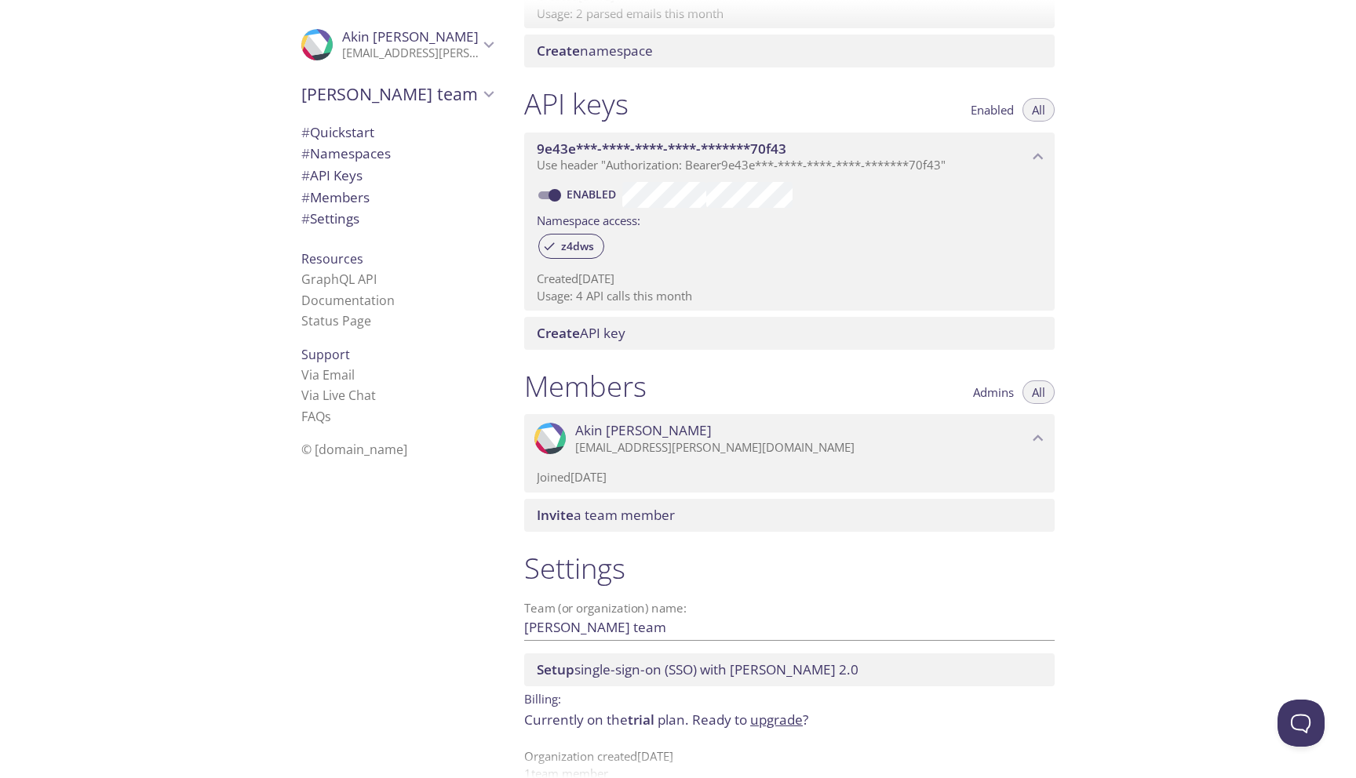
click at [569, 482] on p "Joined 4 Sep 2025" at bounding box center [789, 477] width 505 height 16
click at [304, 418] on link "FAQ s" at bounding box center [316, 416] width 30 height 17
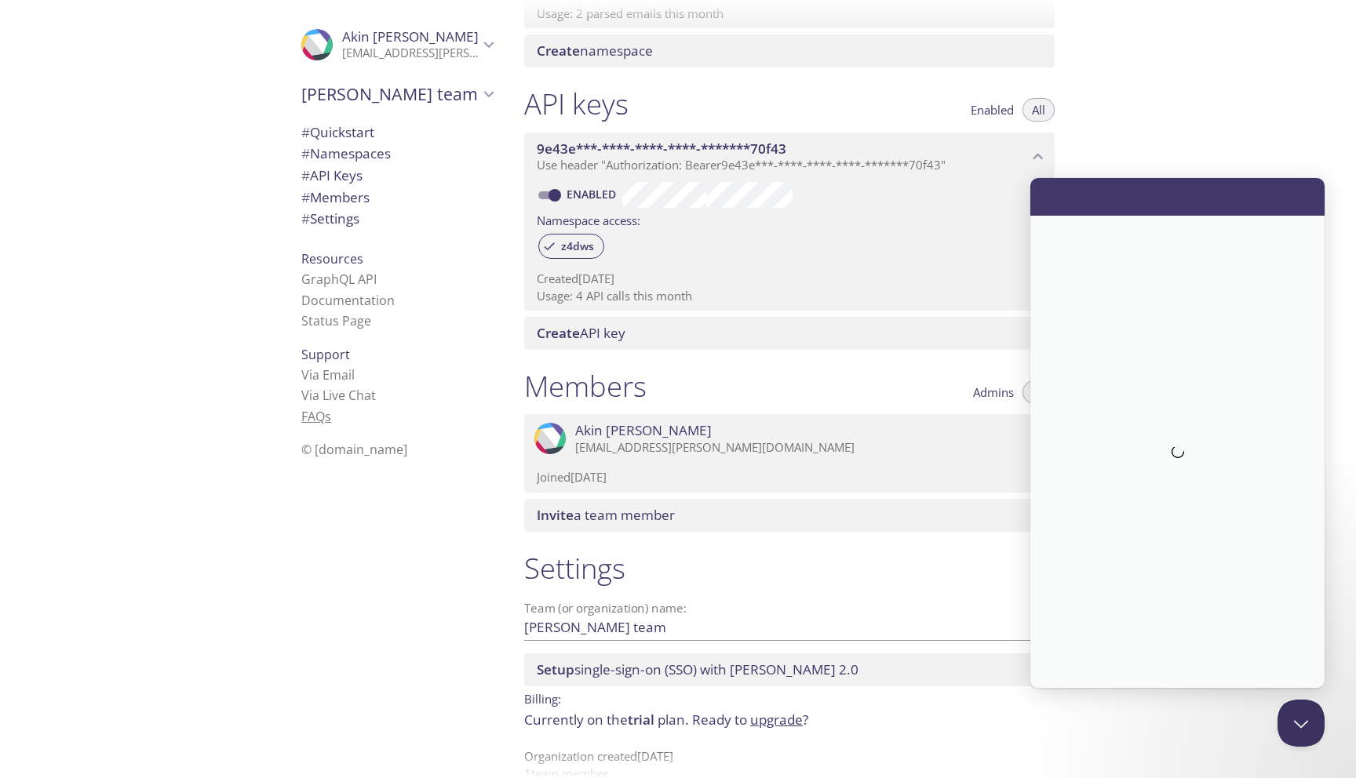
scroll to position [0, 0]
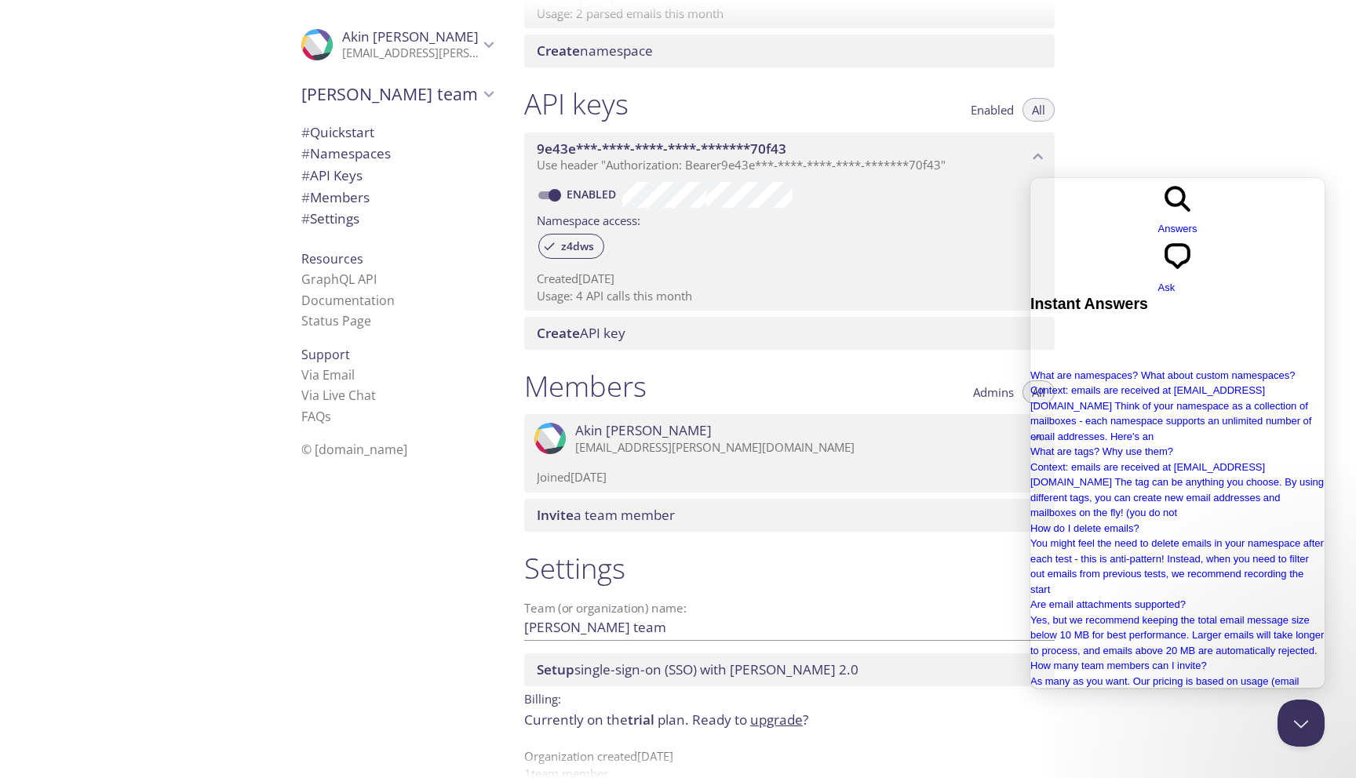
type input "how to delete account"
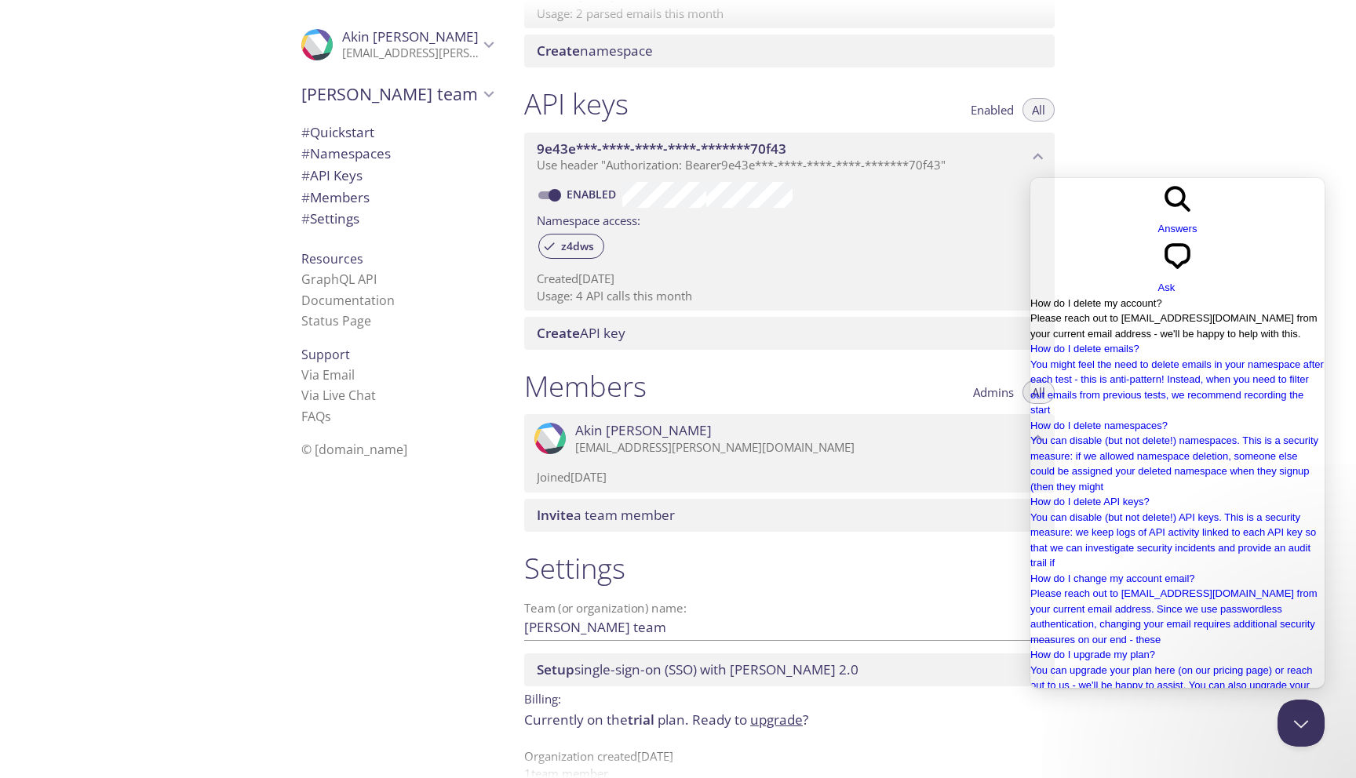
click at [1113, 297] on span "How do I delete my account?" at bounding box center [1096, 303] width 132 height 12
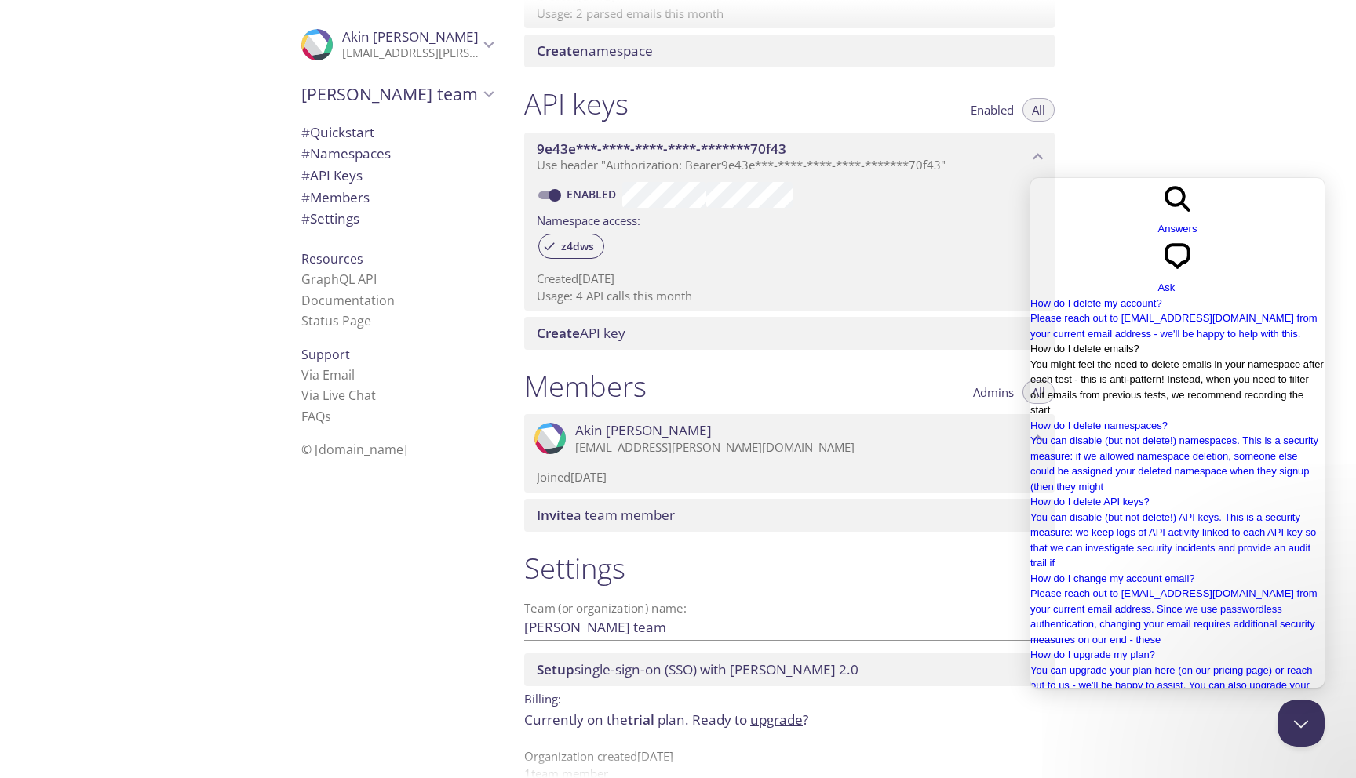
click at [1117, 354] on div "How do I delete emails?" at bounding box center [1177, 349] width 294 height 16
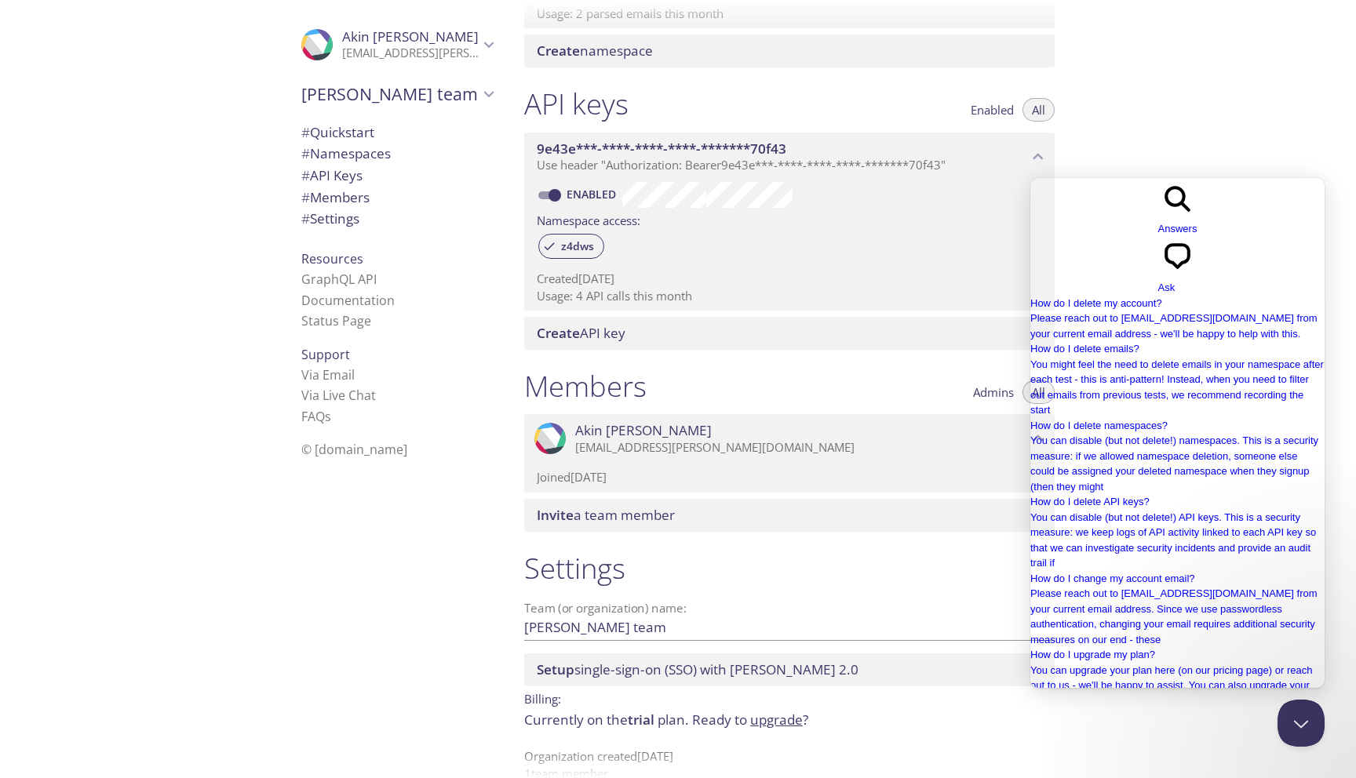
click at [191, 237] on div ".cls-1 { fill: #6d5ca8; } .cls-2 { fill: #3fc191; } .cls-3 { fill: #3b4752; } .…" at bounding box center [256, 389] width 512 height 778
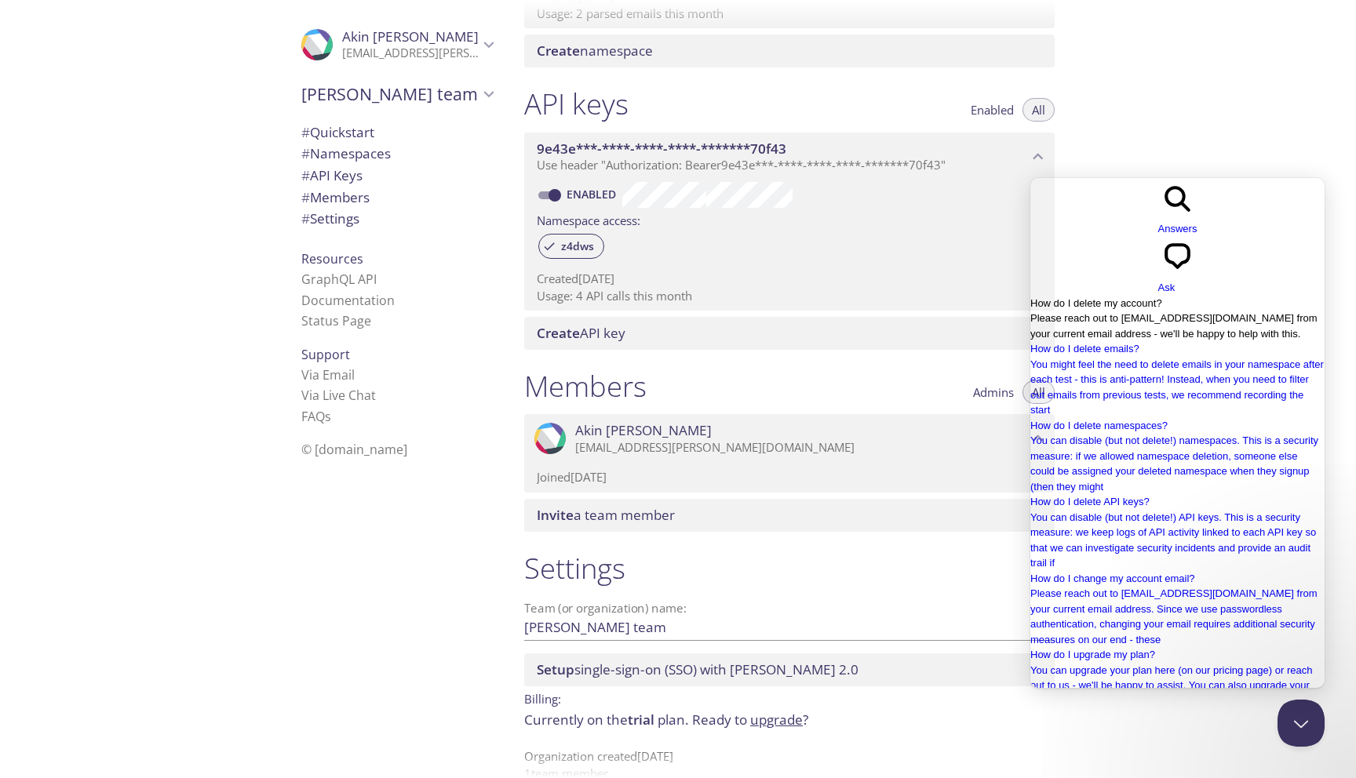
click at [1162, 312] on span "Please reach out to support@testmail.app from your current email address - we'l…" at bounding box center [1173, 325] width 287 height 27
